Goal: Task Accomplishment & Management: Manage account settings

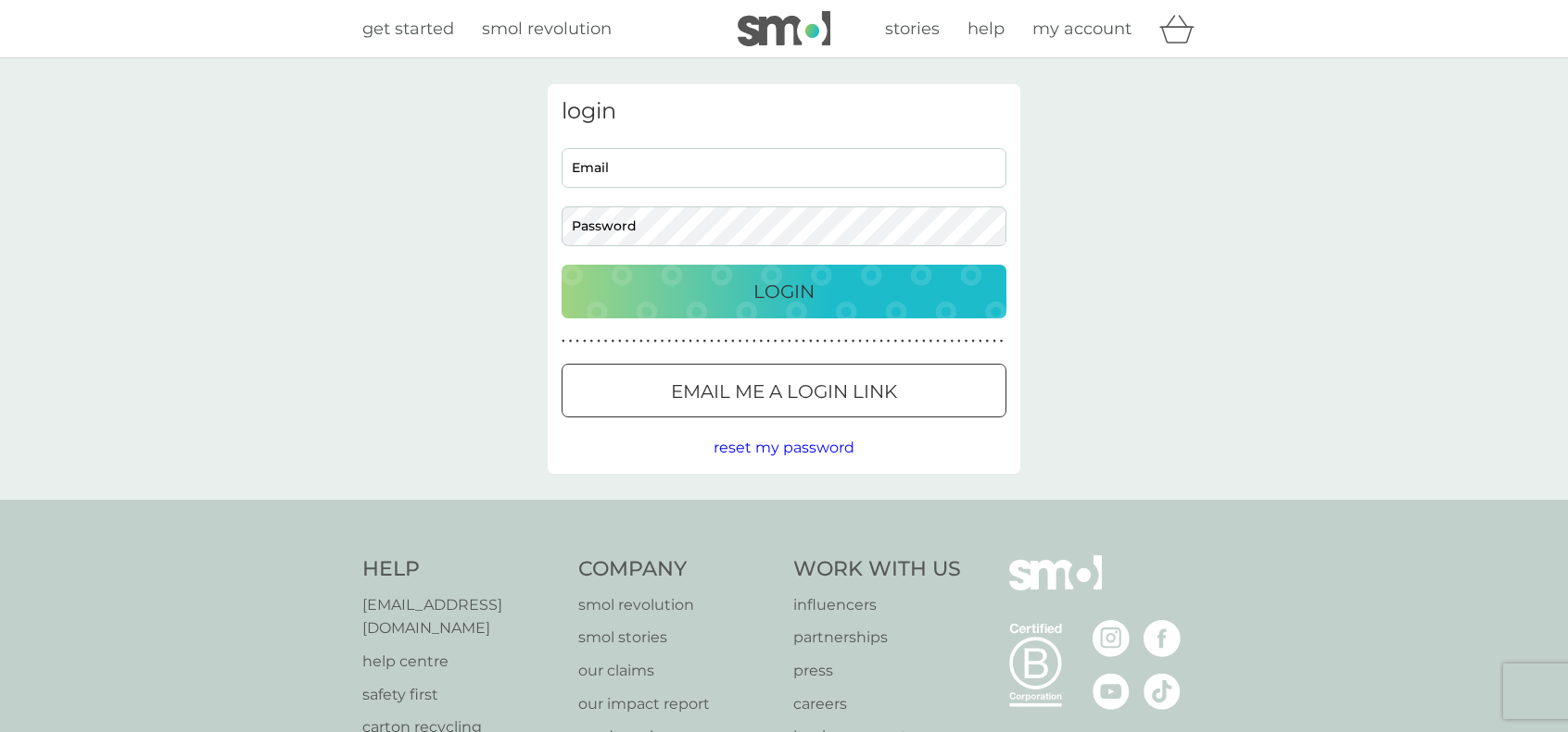
type input "[EMAIL_ADDRESS][DOMAIN_NAME]"
click at [773, 291] on p "Login" at bounding box center [783, 292] width 61 height 30
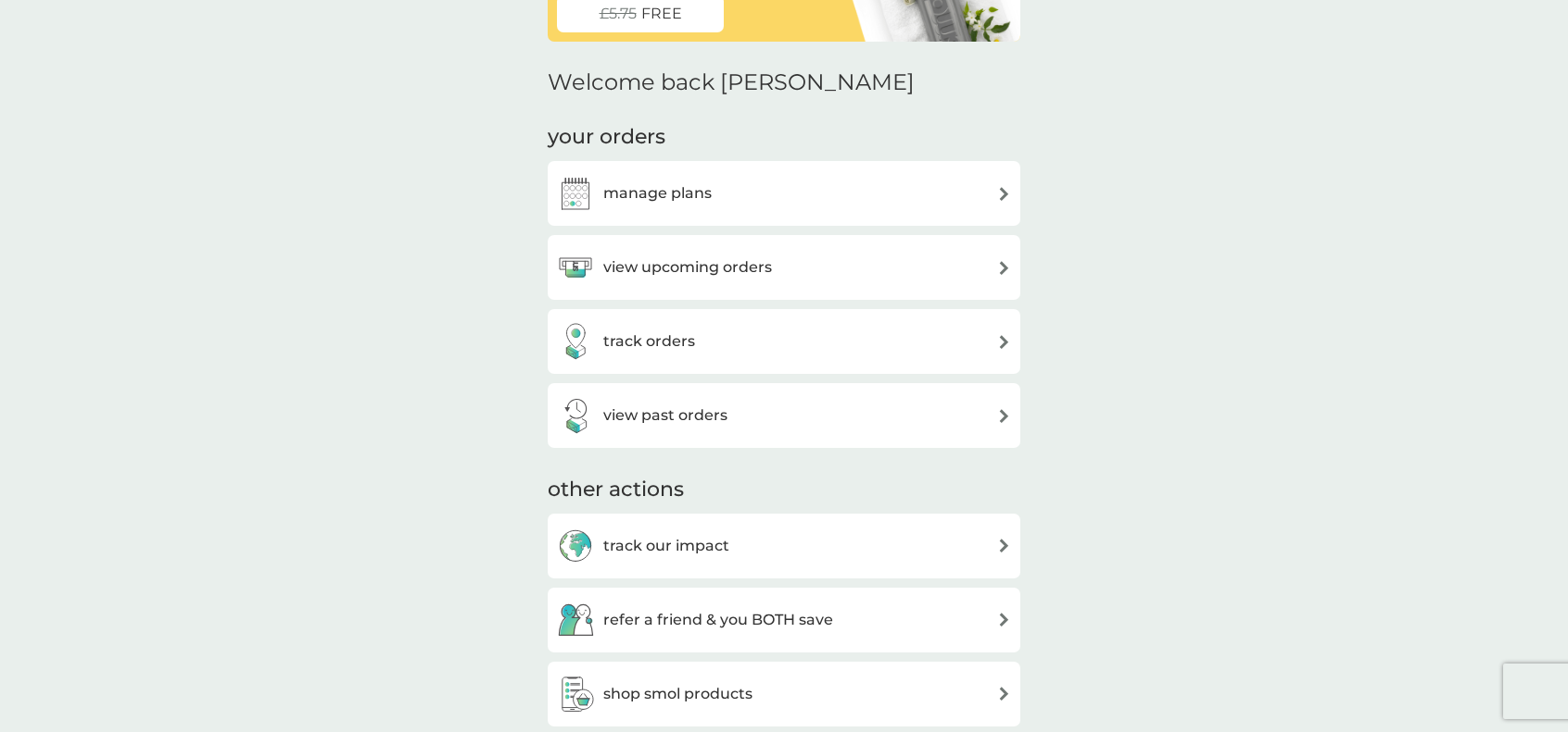
scroll to position [463, 0]
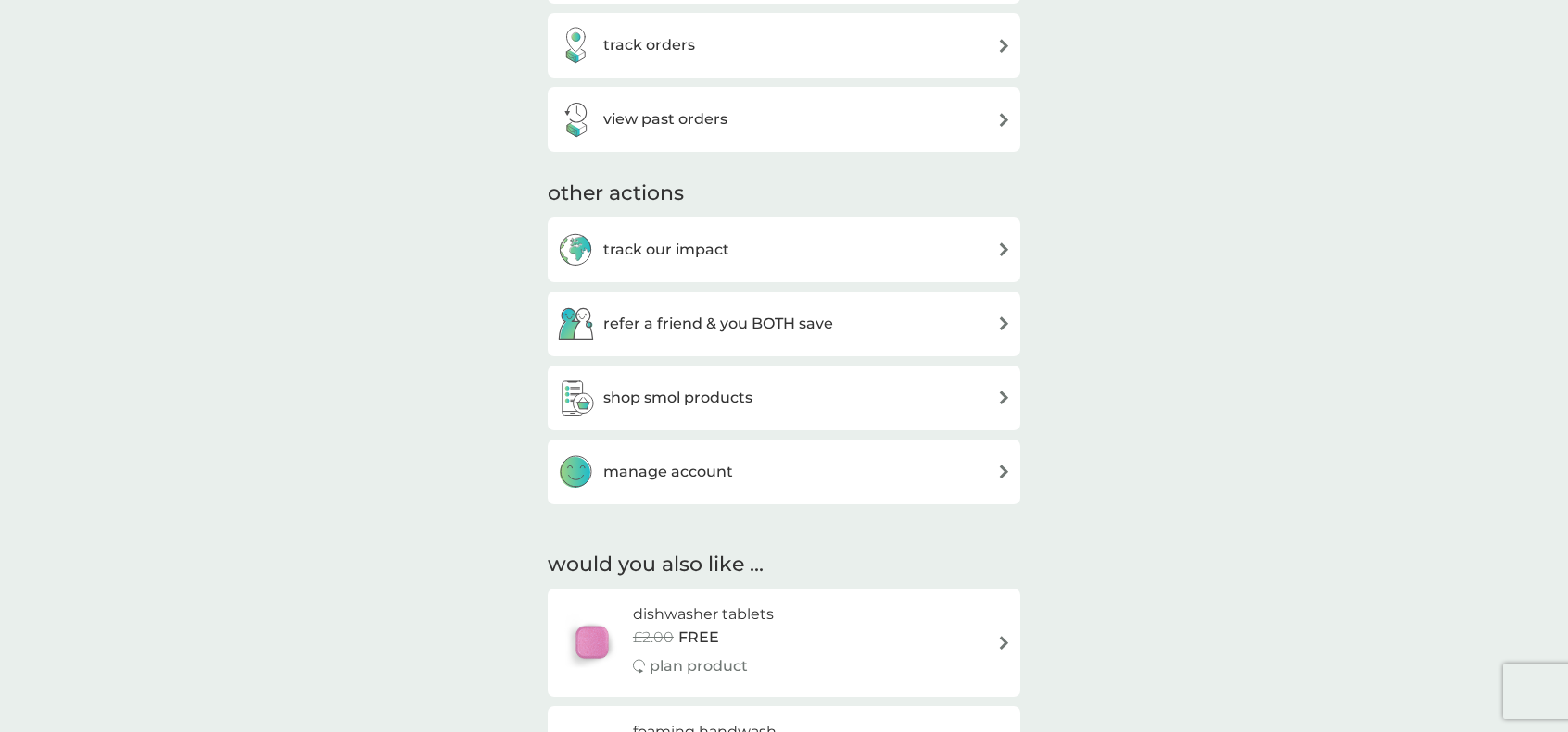
click at [719, 493] on div "manage account" at bounding box center [784, 472] width 472 height 65
click at [726, 476] on h3 "manage account" at bounding box center [668, 473] width 129 height 24
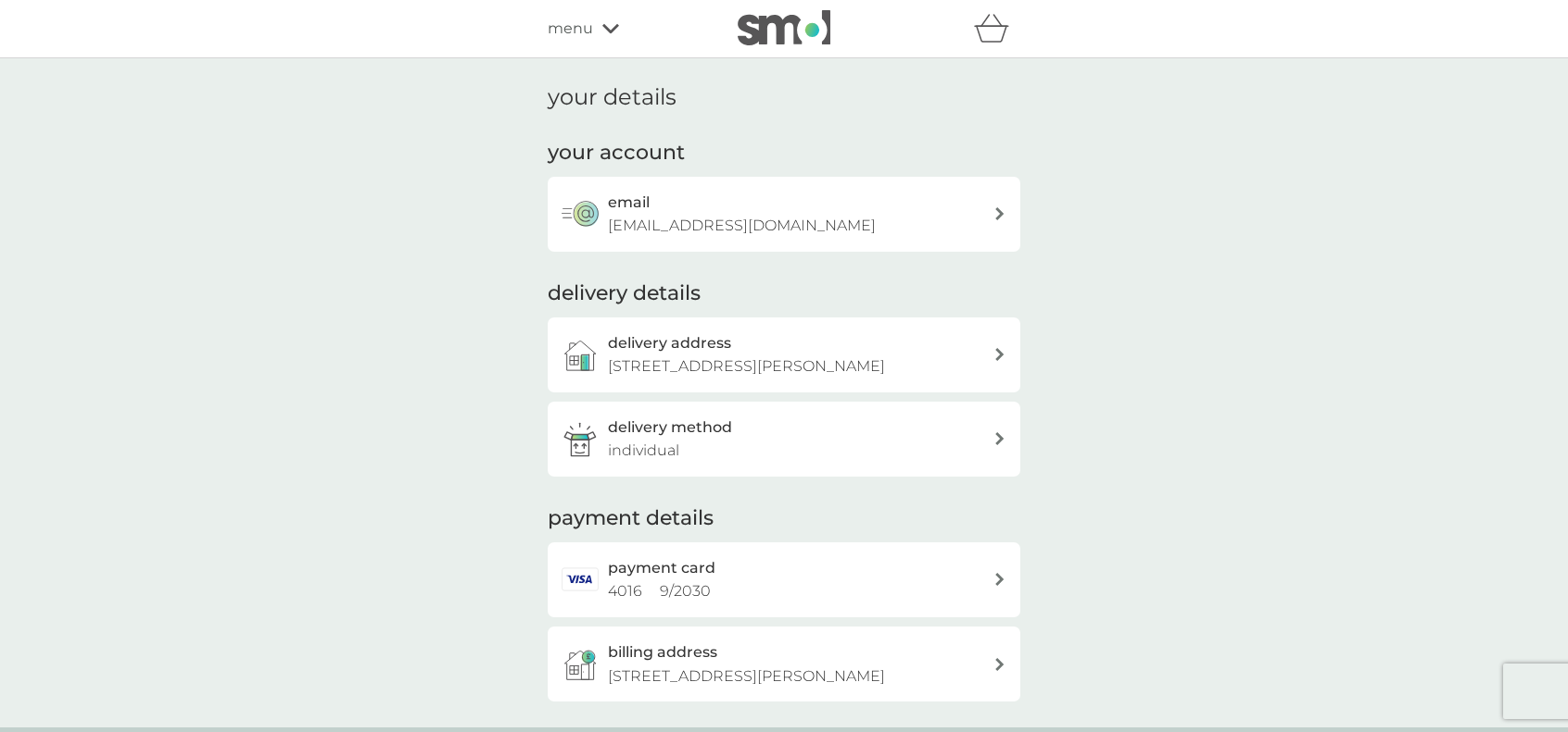
click at [605, 43] on div "refer a friend & you BOTH save smol impact smol shop your smol plans your upcom…" at bounding box center [784, 29] width 472 height 37
click at [604, 36] on div "menu" at bounding box center [627, 29] width 157 height 24
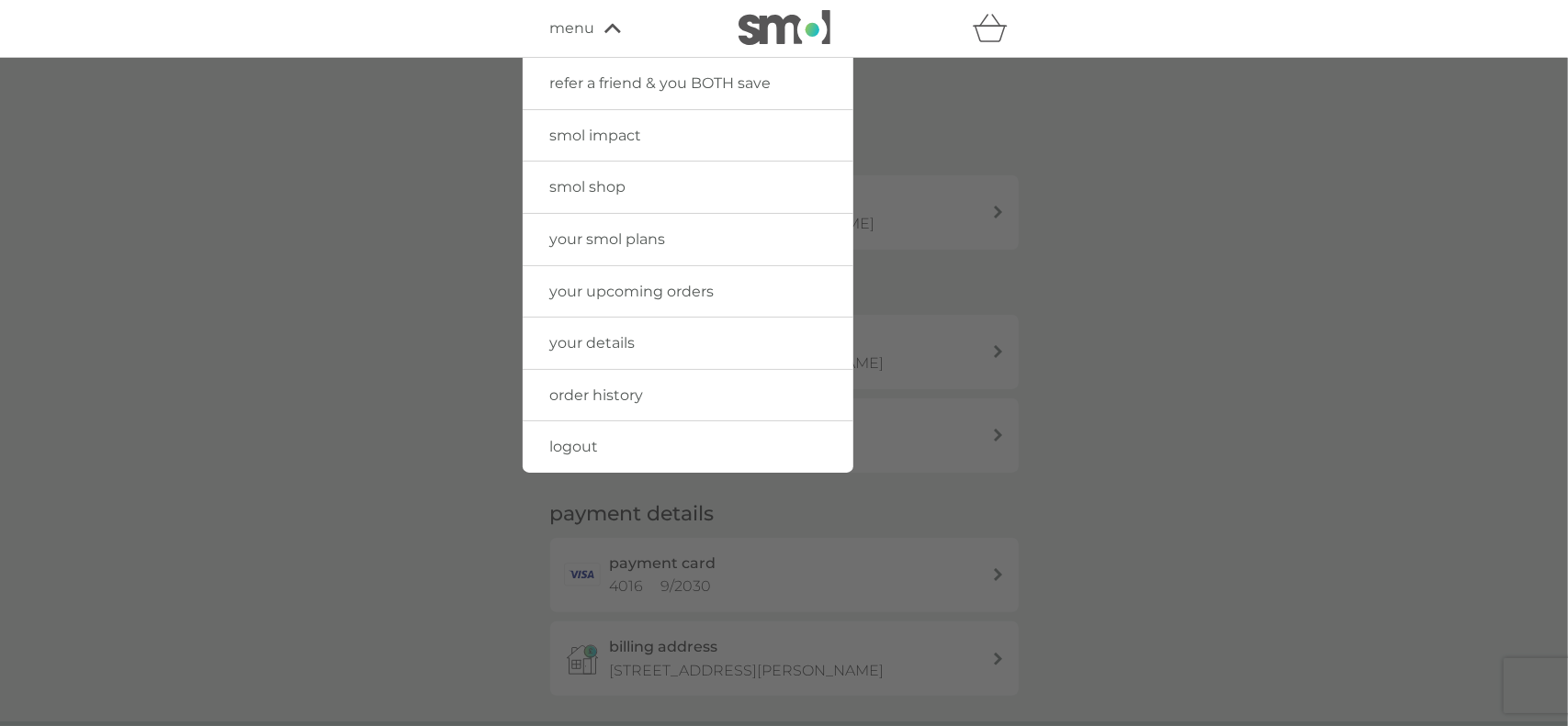
click at [650, 247] on span "your smol plans" at bounding box center [608, 239] width 116 height 18
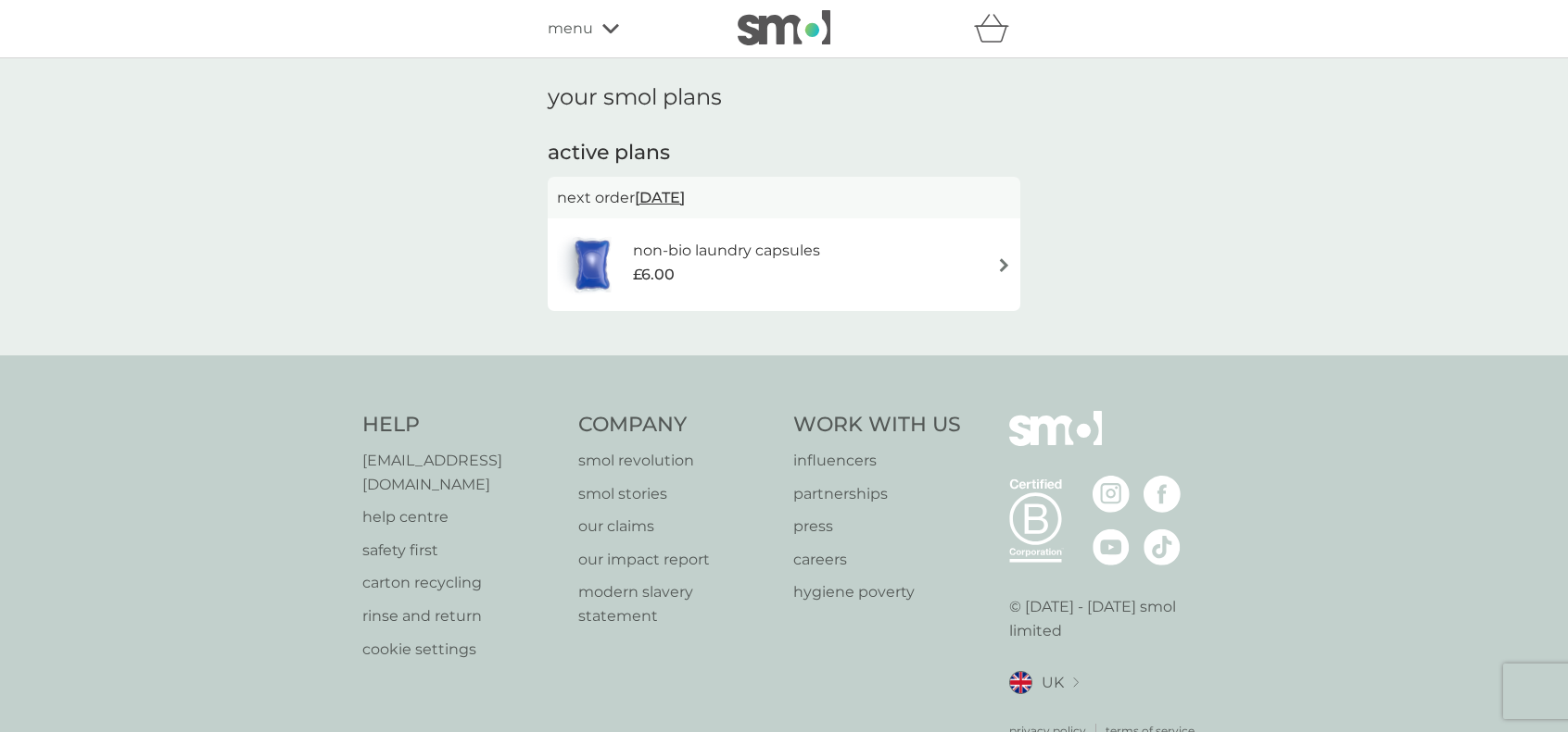
click at [726, 280] on div "£6.00" at bounding box center [727, 275] width 187 height 24
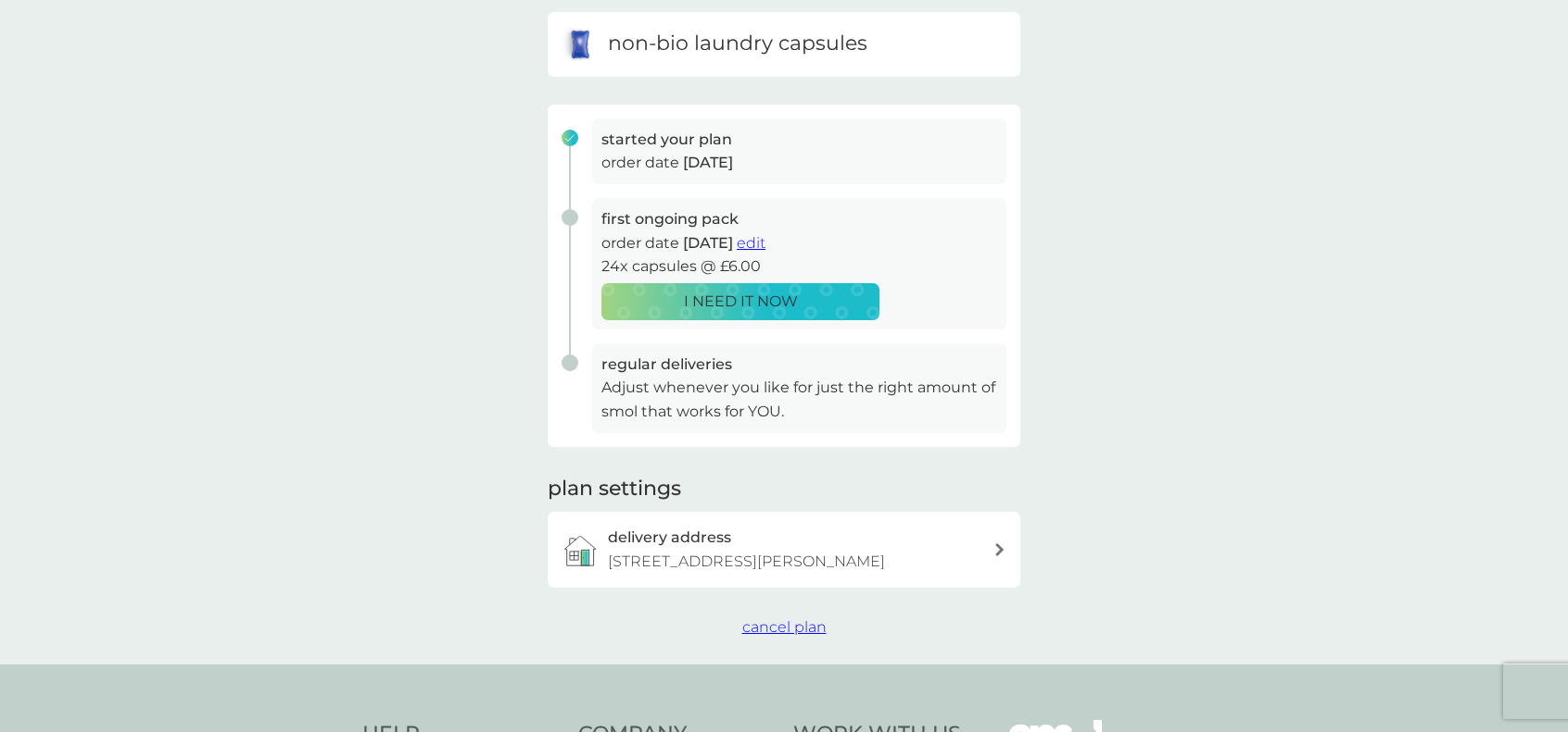
scroll to position [185, 0]
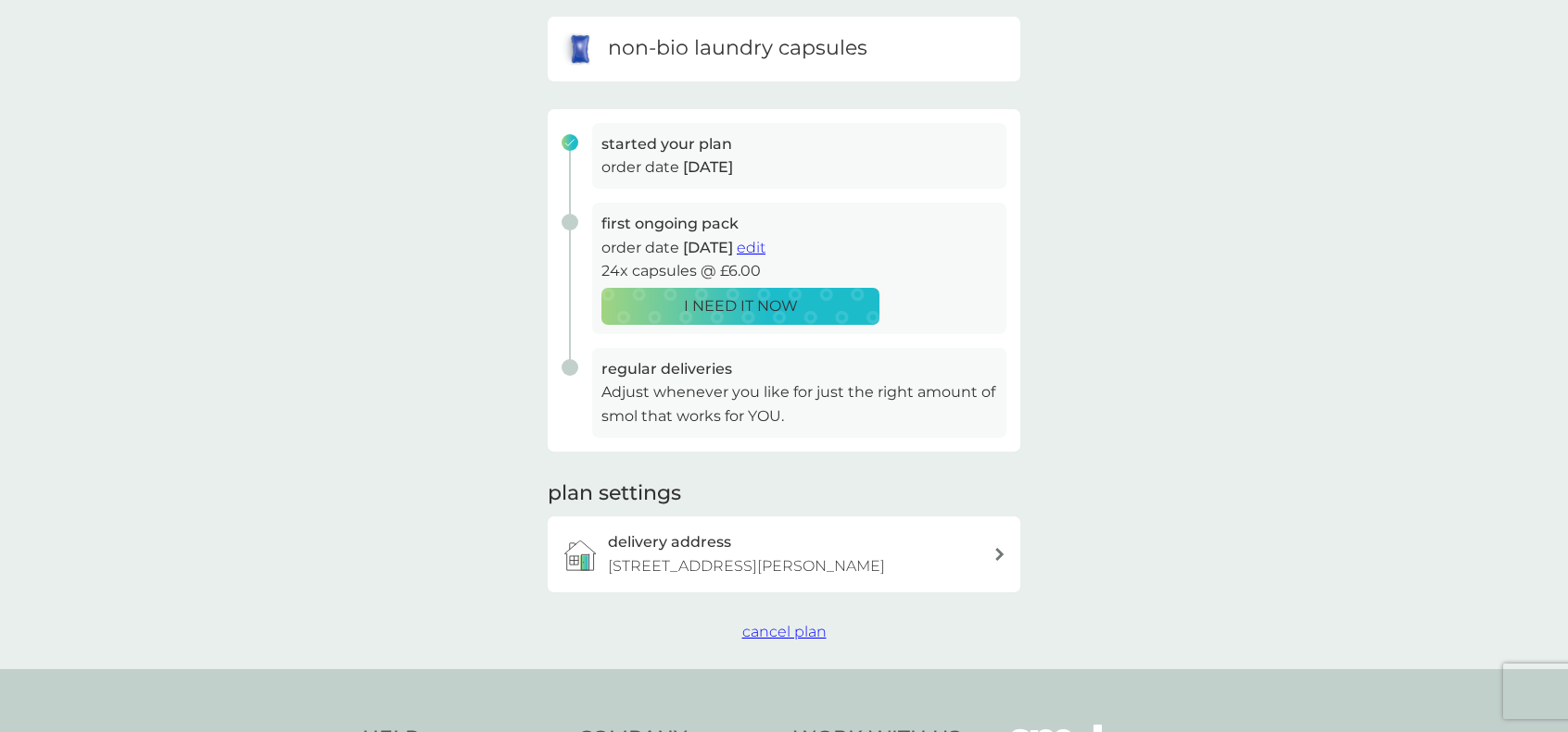
click at [800, 636] on span "cancel plan" at bounding box center [784, 632] width 84 height 18
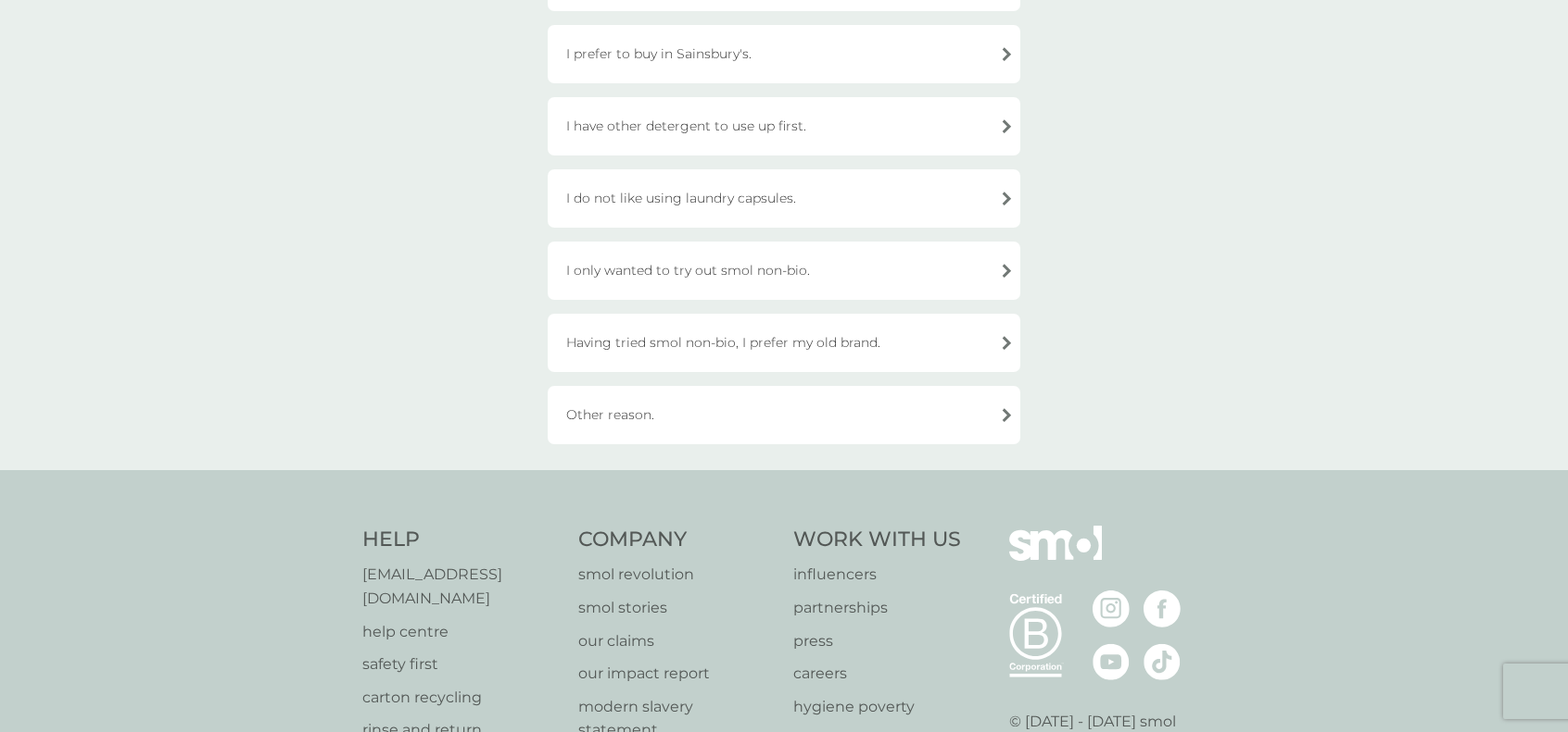
click at [724, 421] on div "Other reason." at bounding box center [784, 415] width 472 height 58
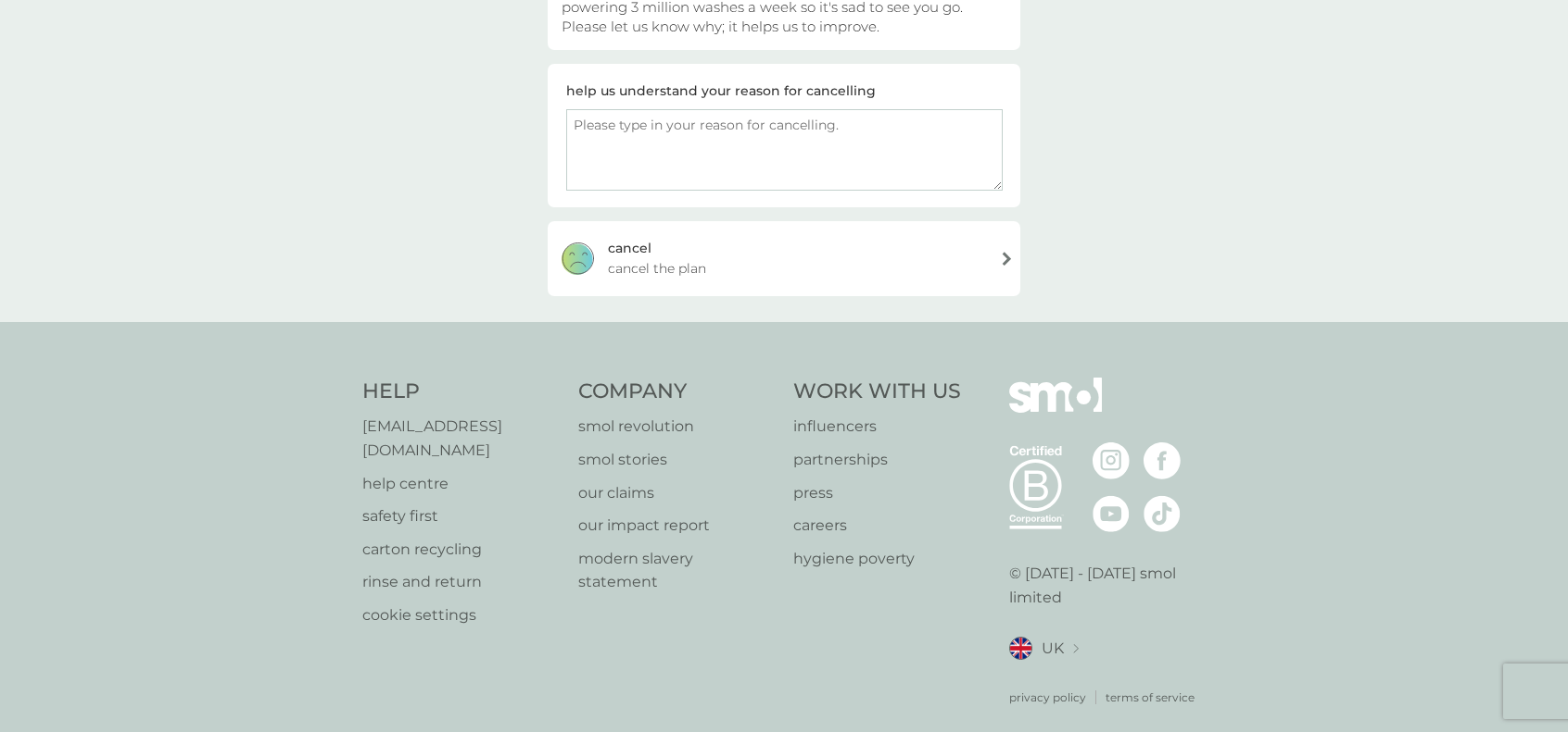
click at [723, 155] on textarea at bounding box center [784, 150] width 436 height 81
click at [658, 143] on textarea at bounding box center [784, 150] width 436 height 81
click at [900, 128] on textarea "I am providing feedback, so that you can improve. Positive: I like the smell of…" at bounding box center [784, 150] width 436 height 81
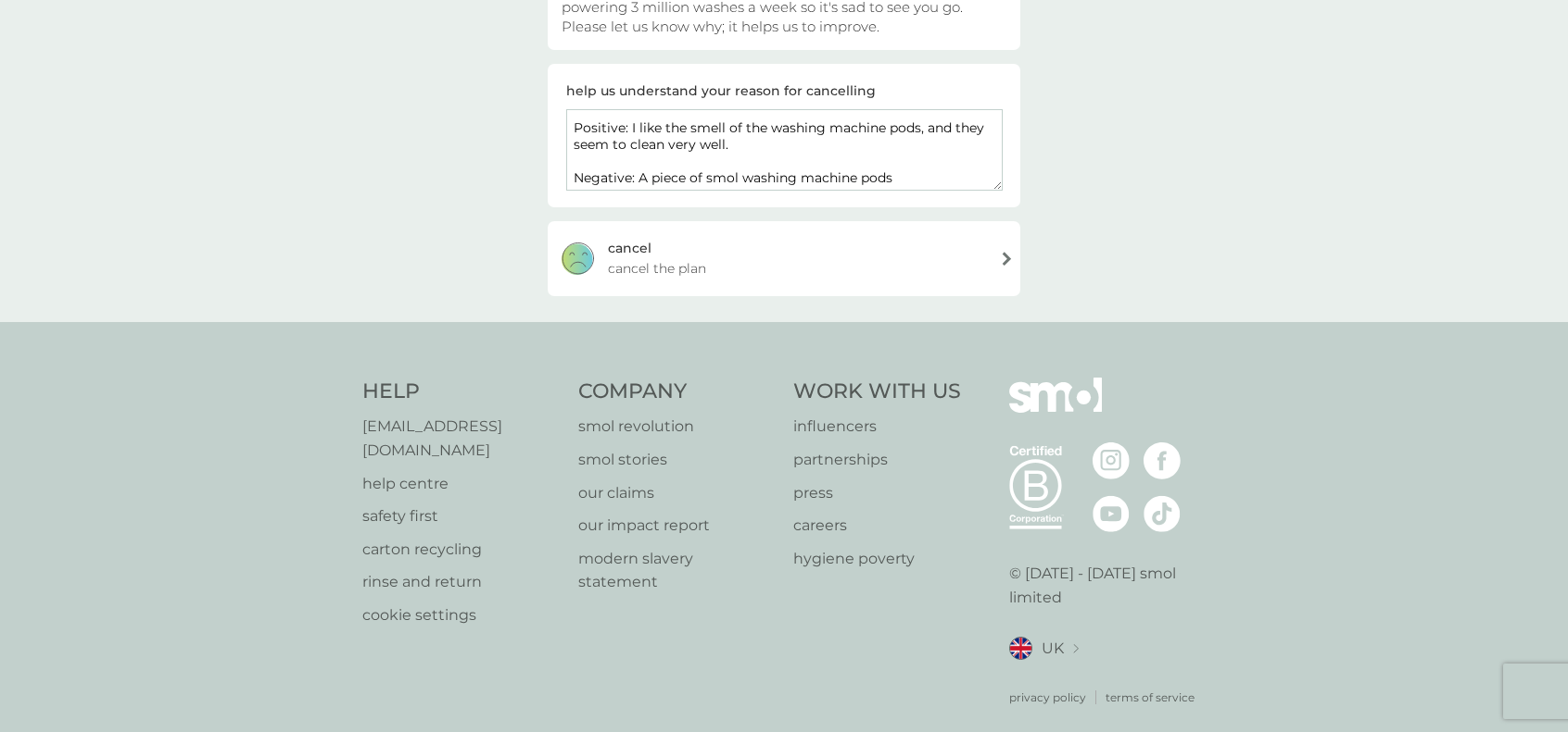
drag, startPoint x: 906, startPoint y: 179, endPoint x: 652, endPoint y: 183, distance: 254.0
click at [652, 183] on textarea "I am providing feedback, so that you can improve. Positive: I like the smell of…" at bounding box center [784, 150] width 436 height 81
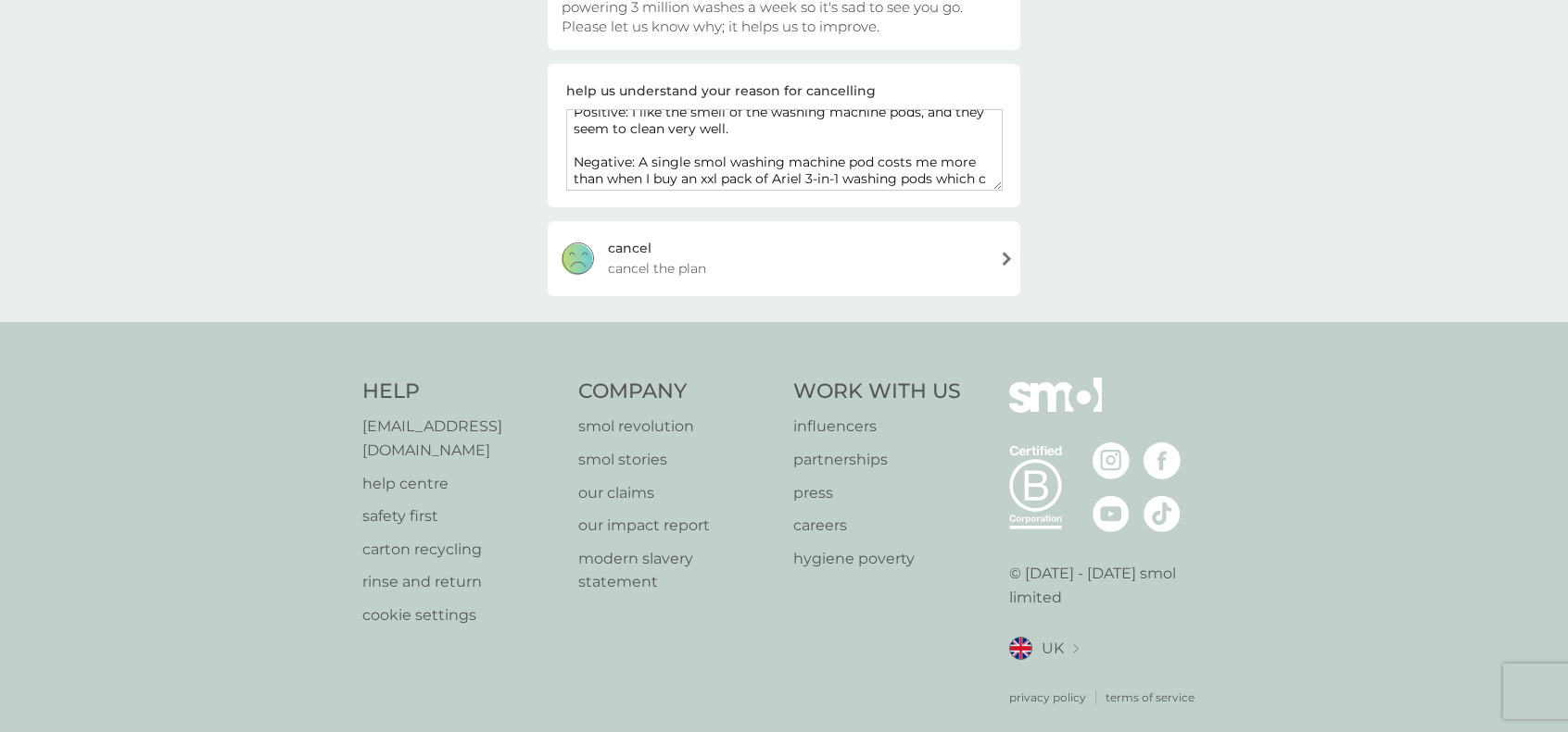
scroll to position [55, 0]
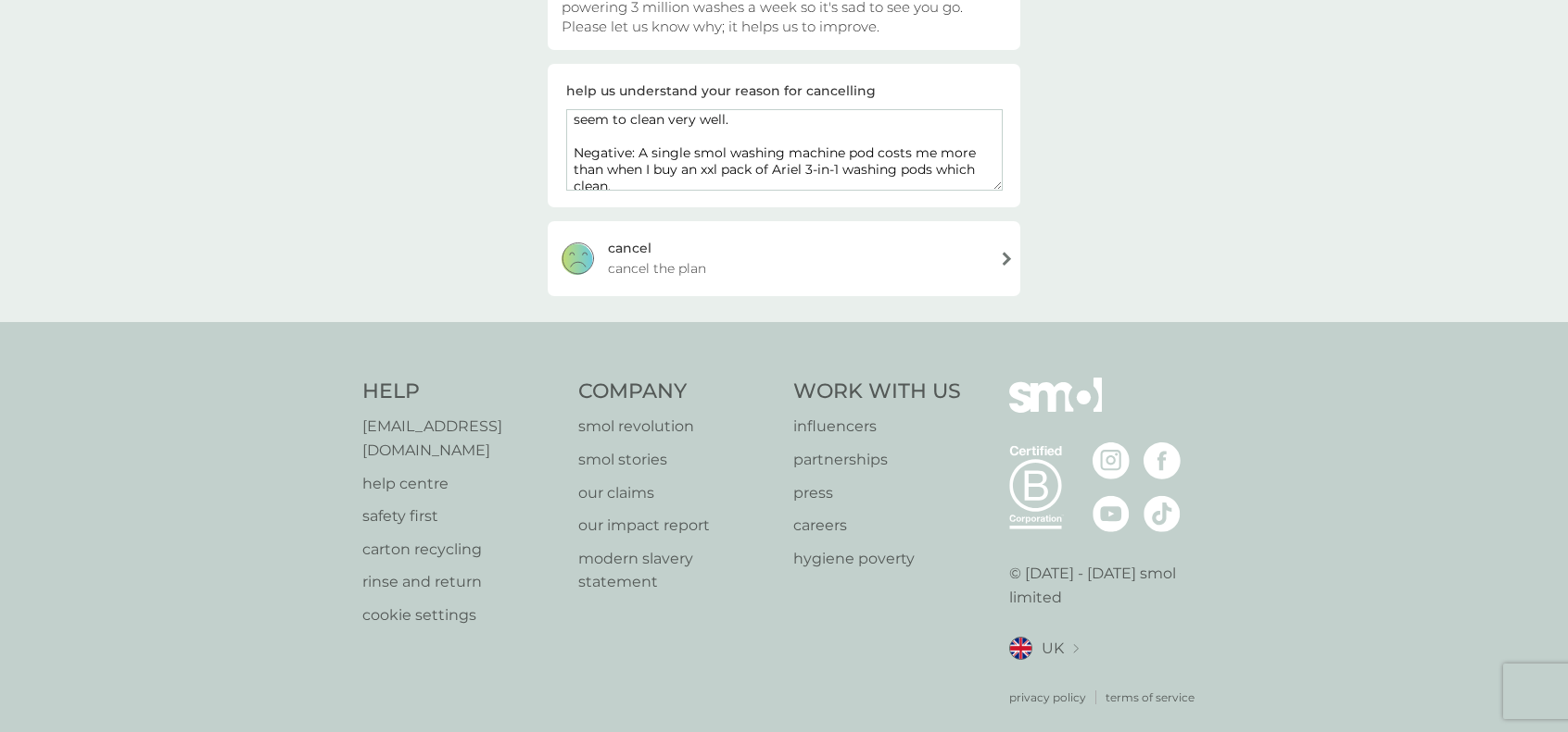
click at [780, 177] on textarea "I am providing feedback, so that you can improve. Positive: I like the smell of…" at bounding box center [784, 150] width 436 height 81
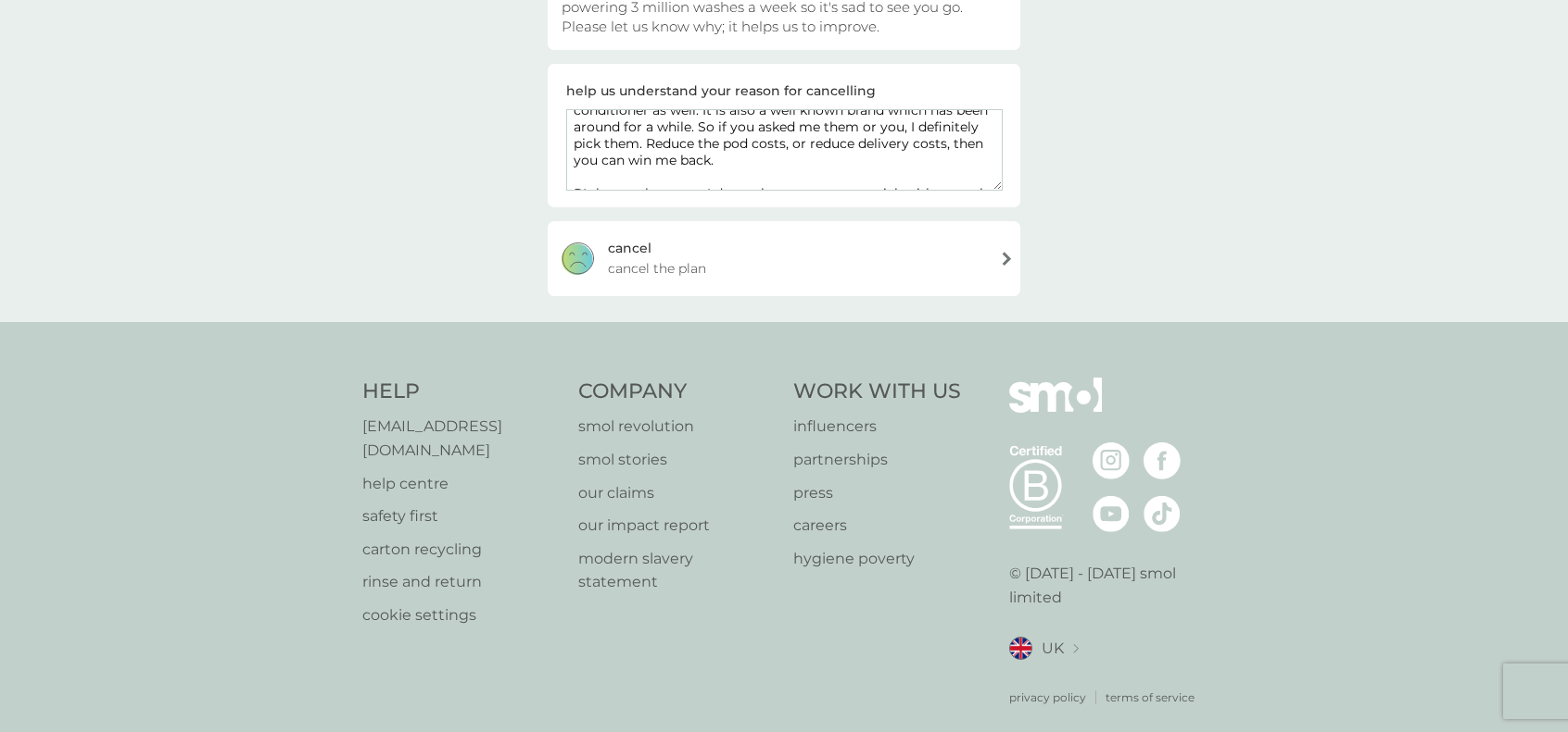
scroll to position [163, 0]
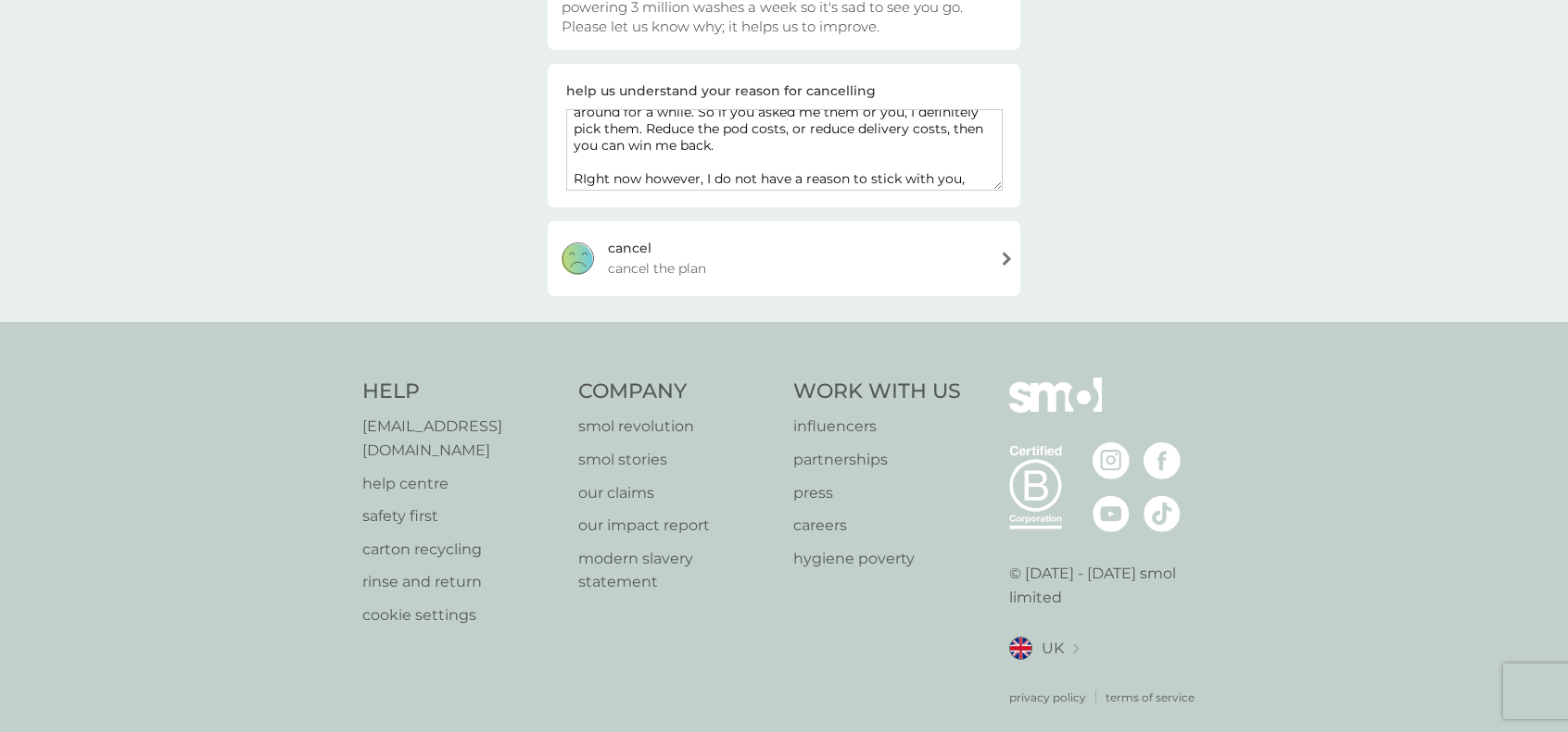
click at [877, 180] on textarea "I am providing feedback, so that you can improve. Positive: I like the smell of…" at bounding box center [784, 150] width 436 height 81
click at [977, 166] on textarea "I am providing feedback, so that you can improve. Positive: I like the smell of…" at bounding box center [784, 150] width 436 height 81
drag, startPoint x: 708, startPoint y: 162, endPoint x: 485, endPoint y: 160, distance: 223.0
click at [485, 160] on div "cancel your plan Other reason. a quick suggestion We're the UK's fastest-growin…" at bounding box center [784, 59] width 1568 height 525
click at [775, 172] on textarea "I am providing feedback, so that you can improve. Positive: I like the smell of…" at bounding box center [784, 150] width 436 height 81
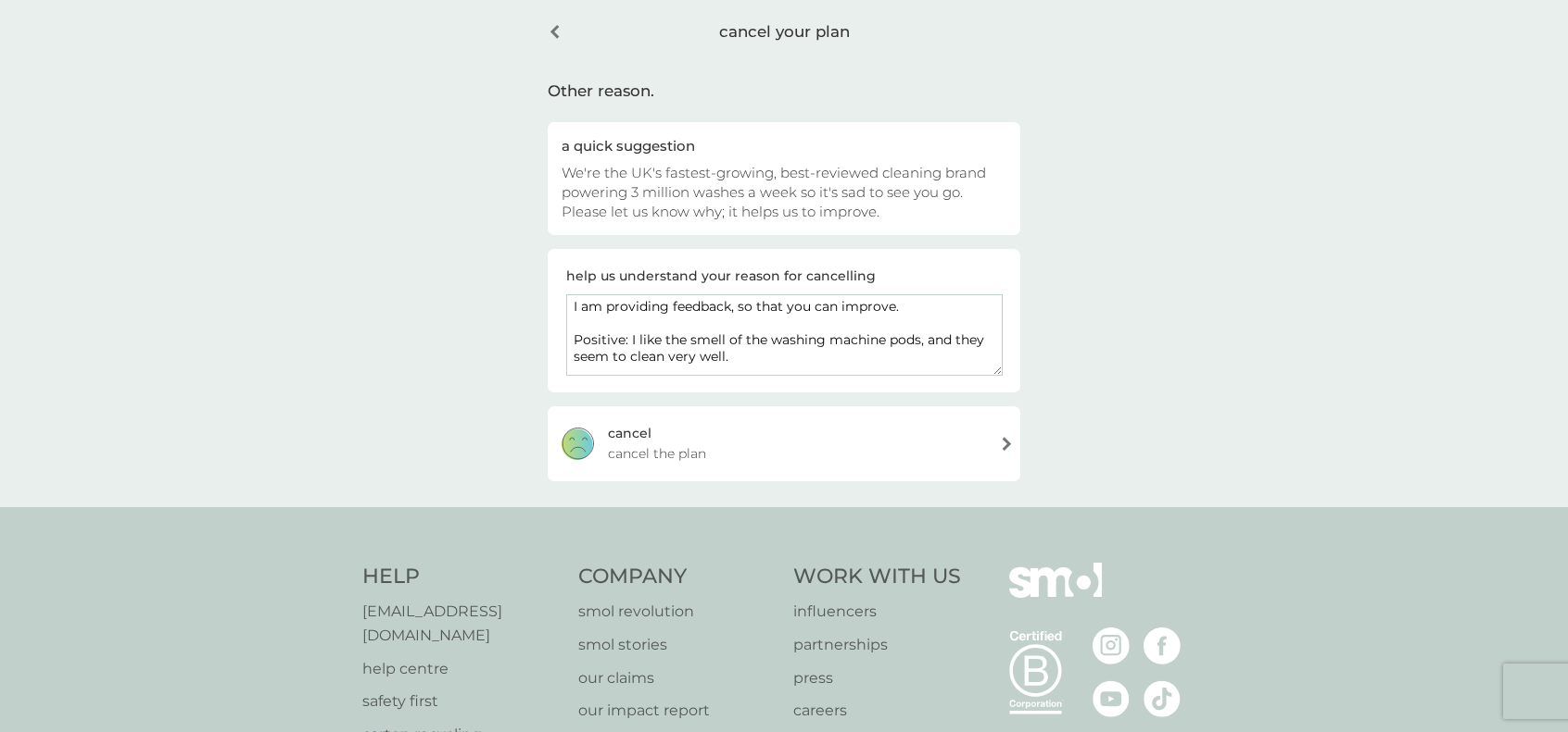
scroll to position [0, 0]
click at [777, 352] on textarea "I am providing feedback, so that you can improve. Positive: I like the smell of…" at bounding box center [784, 335] width 436 height 81
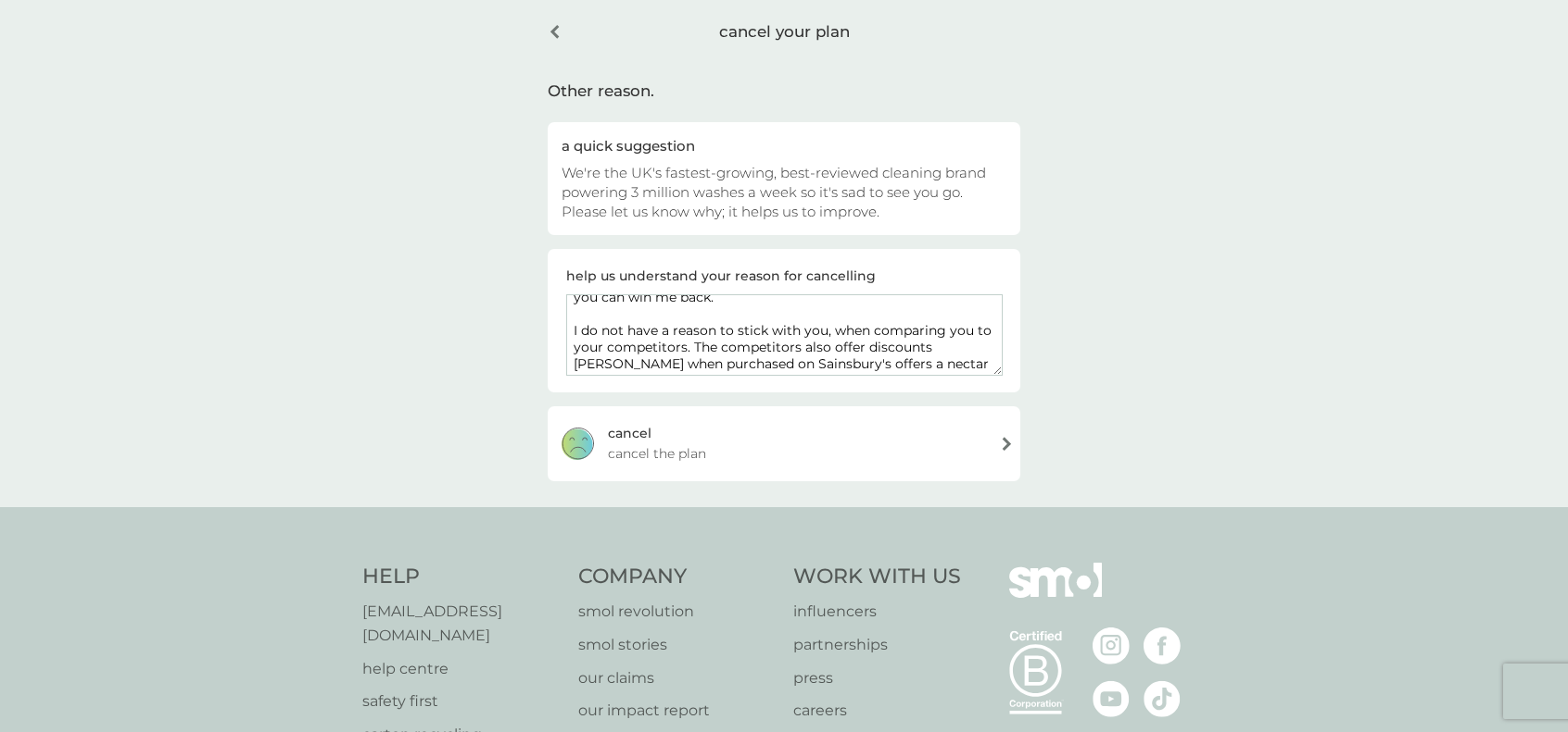
scroll to position [215, 0]
click at [884, 351] on textarea "I am providing feedback, so that you can improve. Positive: I like the smell of…" at bounding box center [784, 335] width 436 height 81
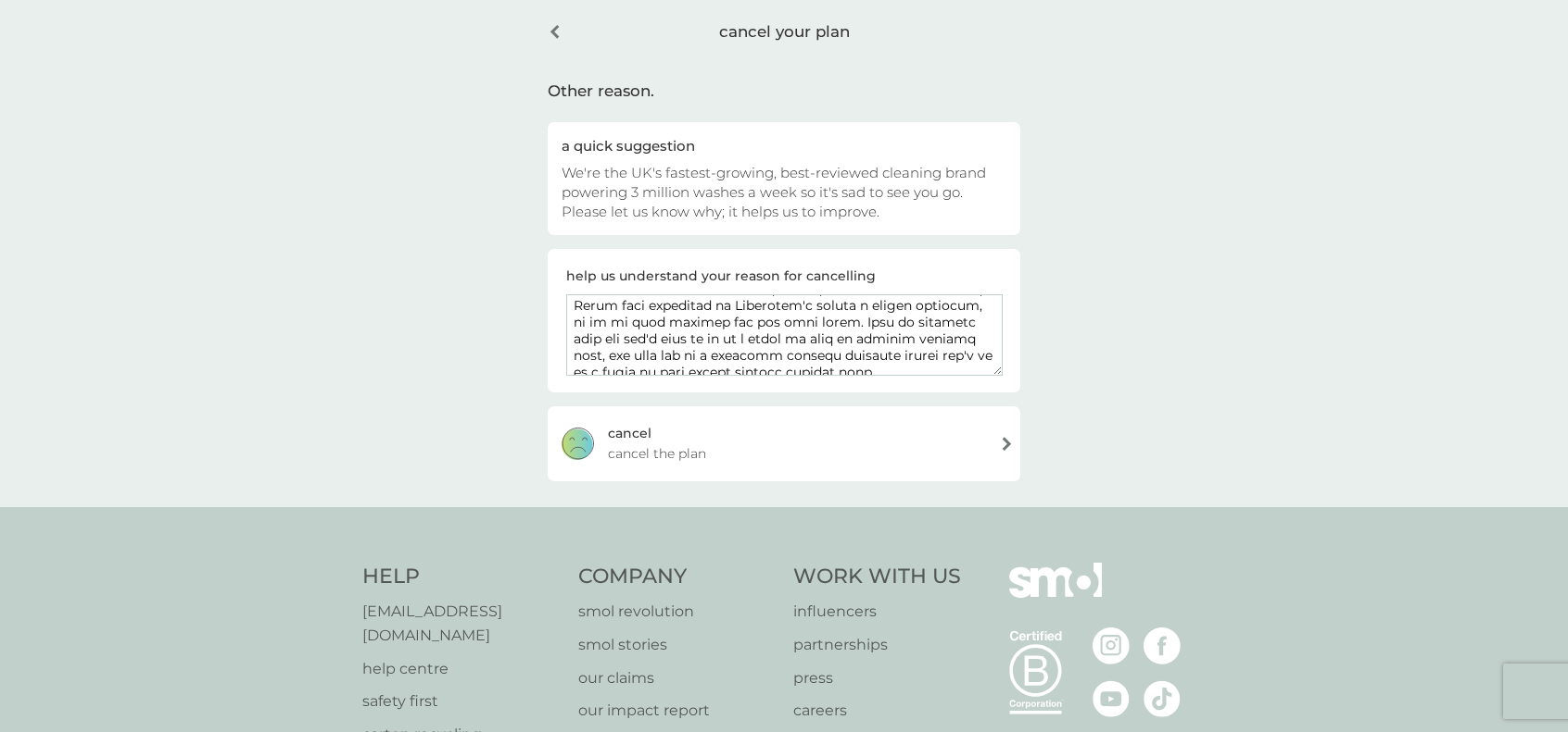
scroll to position [287, 0]
type textarea "I am providing feedback, so that you can improve. Positive: I like the smell of…"
click at [826, 440] on div "[PERSON_NAME] the plan" at bounding box center [784, 443] width 472 height 74
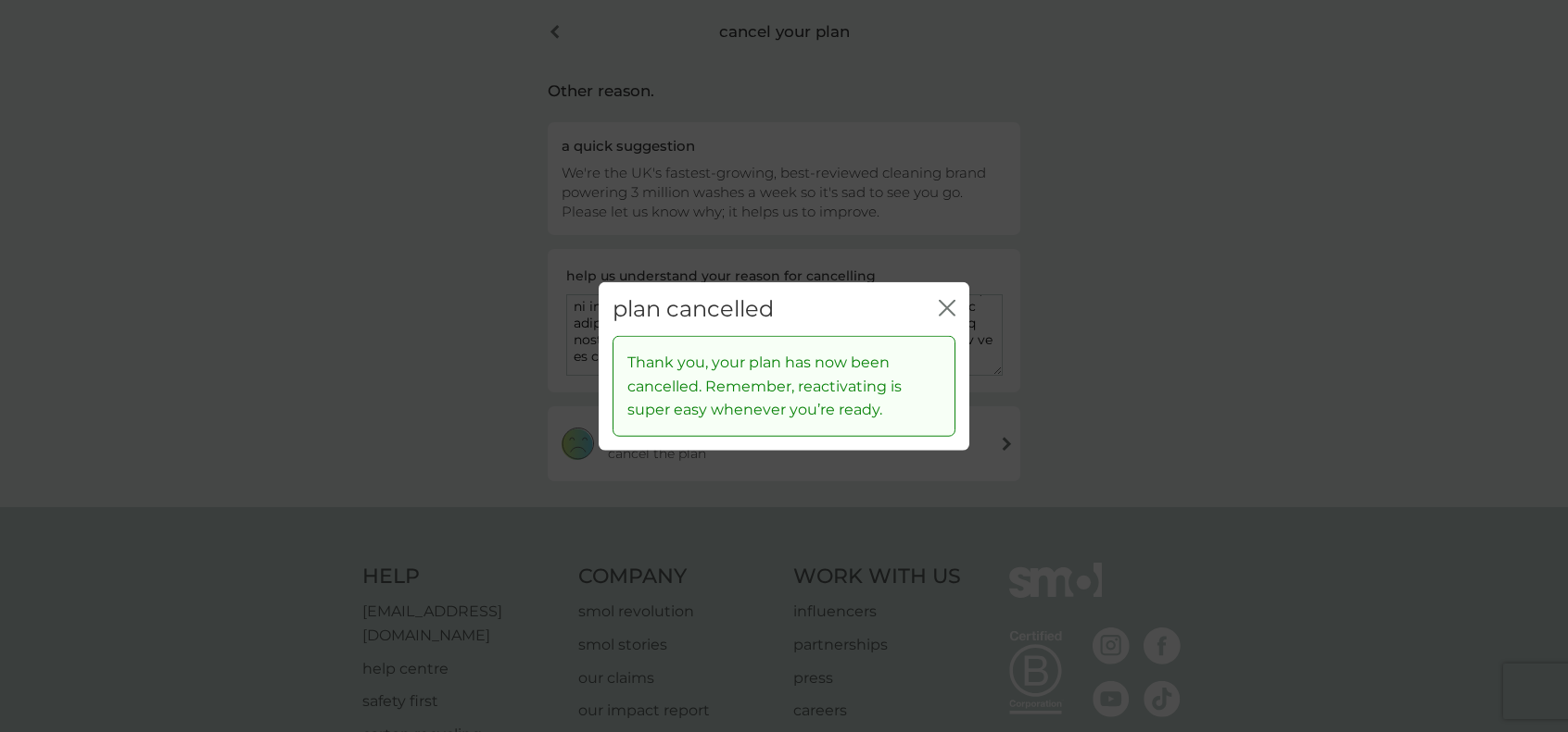
click at [942, 167] on div "plan cancelled close Thank you, your plan has now been cancelled. Remember, rea…" at bounding box center [784, 366] width 1568 height 732
